Goal: Check status: Check status

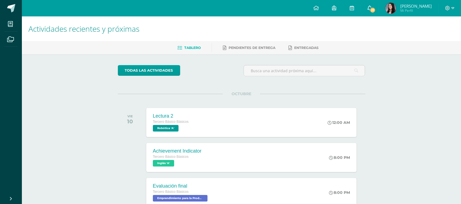
click at [378, 7] on link "17" at bounding box center [369, 8] width 17 height 16
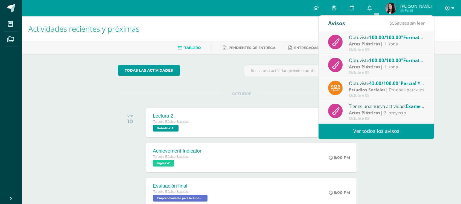
click at [393, 84] on span "43.00/100.00" at bounding box center [383, 83] width 29 height 6
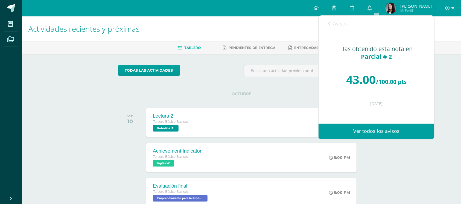
drag, startPoint x: 335, startPoint y: 25, endPoint x: 341, endPoint y: 24, distance: 6.6
click at [341, 24] on span "Avisos" at bounding box center [340, 23] width 15 height 7
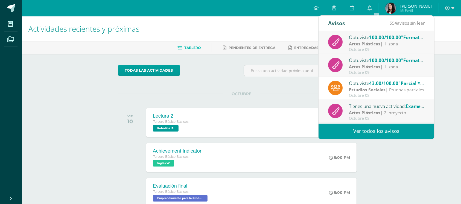
click at [346, 127] on link "Ver todos los avisos" at bounding box center [377, 131] width 116 height 15
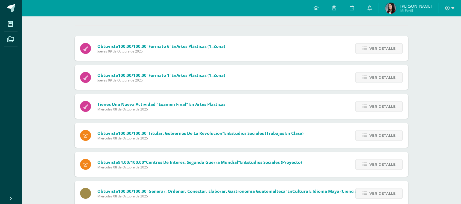
scroll to position [48, 0]
click at [371, 133] on span "Ver detalle" at bounding box center [382, 135] width 26 height 10
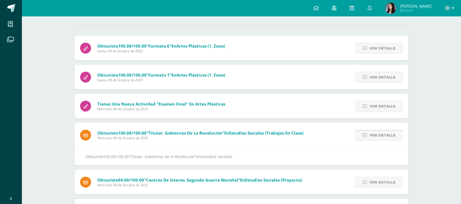
click at [371, 133] on span "Ver detalle" at bounding box center [382, 135] width 26 height 10
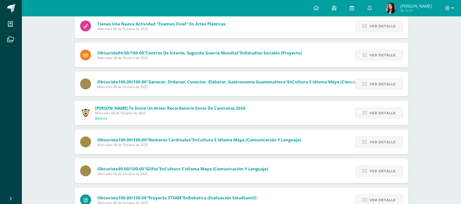
scroll to position [157, 0]
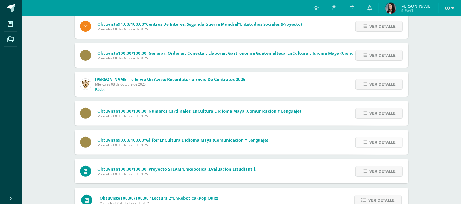
click at [379, 141] on span "Ver detalle" at bounding box center [382, 142] width 26 height 10
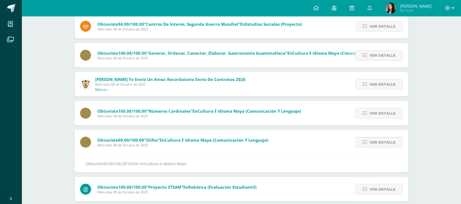
click at [379, 141] on span "Ver detalle" at bounding box center [382, 142] width 26 height 10
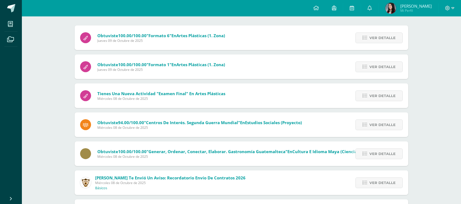
scroll to position [0, 0]
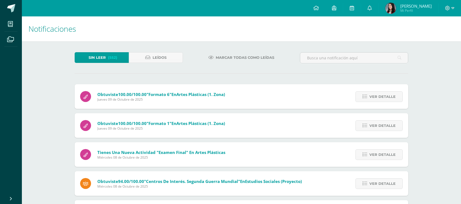
click at [394, 7] on img at bounding box center [390, 8] width 11 height 11
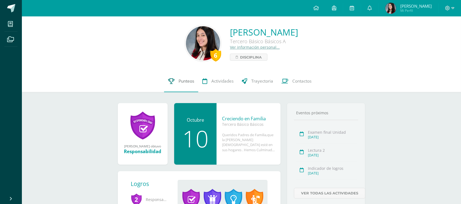
click at [188, 78] on span "Punteos" at bounding box center [187, 81] width 16 height 6
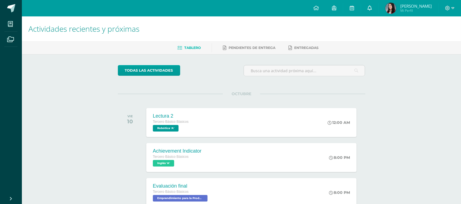
click at [372, 8] on icon at bounding box center [369, 7] width 4 height 5
